Goal: Navigation & Orientation: Understand site structure

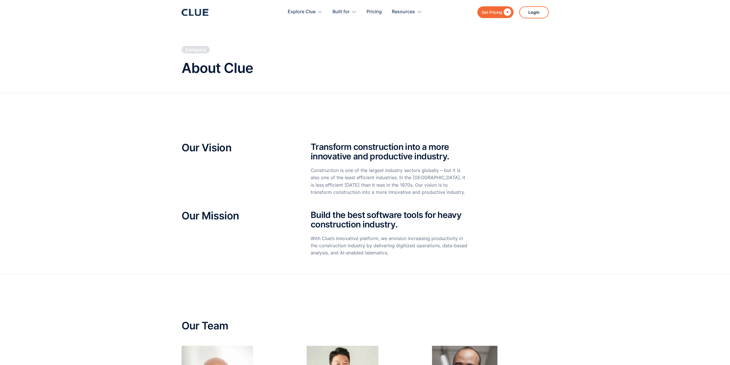
click at [82, 184] on section "Our Vision Transform construction into a more innovative and productive industr…" at bounding box center [365, 183] width 730 height 180
click at [210, 22] on div "Get Pricing  Explore Clue Solutions Tailored solutions for your construction e…" at bounding box center [365, 12] width 367 height 24
click at [205, 14] on icon at bounding box center [205, 12] width 6 height 7
